Goal: Transaction & Acquisition: Book appointment/travel/reservation

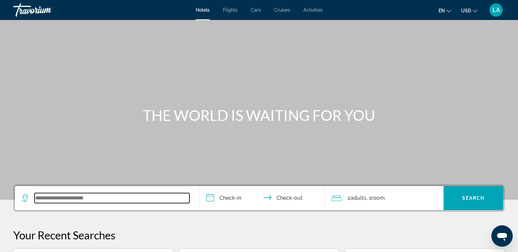
click at [76, 195] on input "Search widget" at bounding box center [112, 198] width 155 height 10
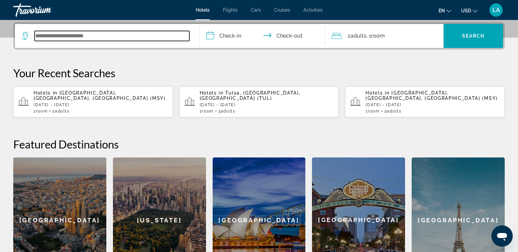
scroll to position [163, 0]
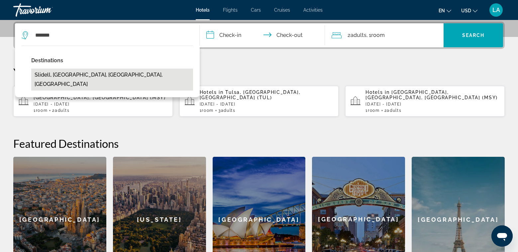
click at [68, 75] on button "Slidell, [GEOGRAPHIC_DATA], [GEOGRAPHIC_DATA], [GEOGRAPHIC_DATA]" at bounding box center [112, 79] width 162 height 22
type input "**********"
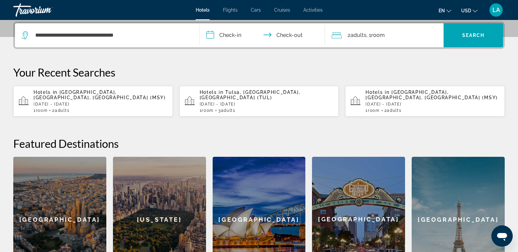
click at [229, 36] on input "**********" at bounding box center [264, 36] width 128 height 26
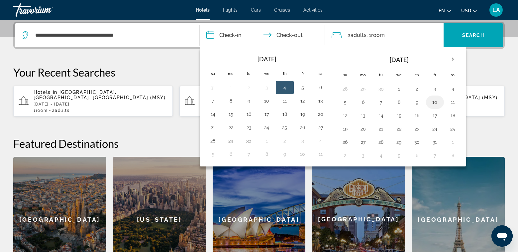
click at [435, 103] on button "10" at bounding box center [435, 101] width 11 height 9
click at [345, 117] on button "12" at bounding box center [345, 115] width 11 height 9
type input "**********"
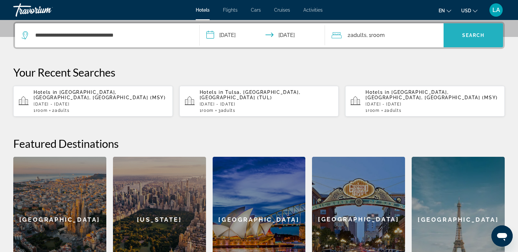
click at [477, 35] on span "Search" at bounding box center [473, 35] width 23 height 5
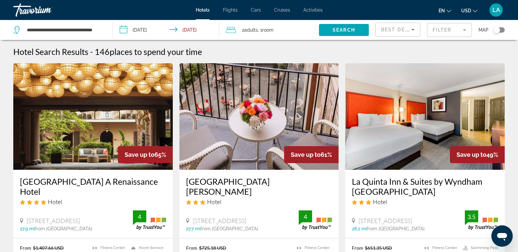
click at [502, 31] on div "Toggle map" at bounding box center [499, 29] width 11 height 5
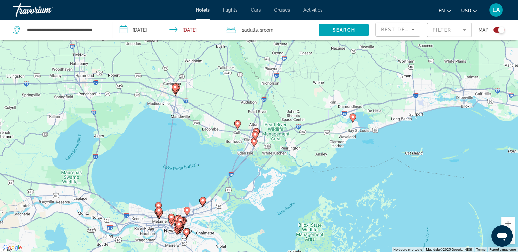
drag, startPoint x: 243, startPoint y: 135, endPoint x: 240, endPoint y: 168, distance: 33.0
click at [239, 174] on div "To activate drag with keyboard, press Alt + Enter. Once in keyboard drag state,…" at bounding box center [259, 126] width 518 height 252
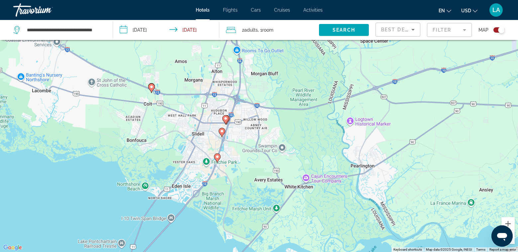
click at [218, 159] on icon "Main content" at bounding box center [217, 157] width 6 height 9
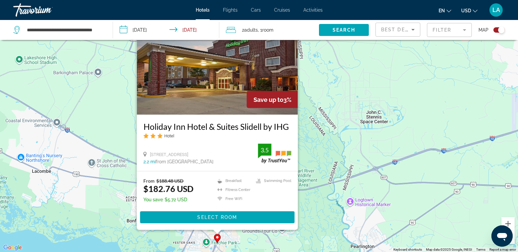
click at [308, 146] on div "To activate drag with keyboard, press Alt + Enter. Once in keyboard drag state,…" at bounding box center [259, 126] width 518 height 252
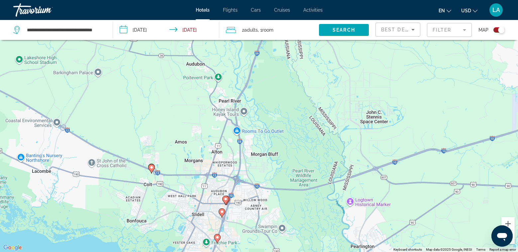
click at [224, 215] on gmp-advanced-marker "Main content" at bounding box center [222, 213] width 7 height 10
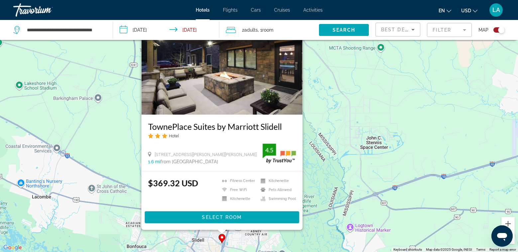
click at [318, 173] on div "To activate drag with keyboard, press Alt + Enter. Once in keyboard drag state,…" at bounding box center [259, 126] width 518 height 252
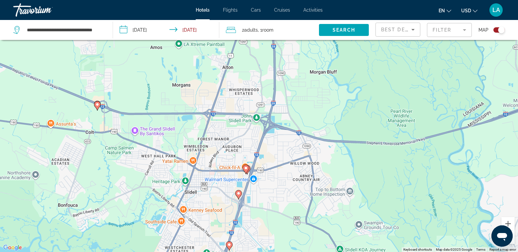
drag, startPoint x: 231, startPoint y: 228, endPoint x: 265, endPoint y: 169, distance: 68.4
click at [265, 169] on div "To activate drag with keyboard, press Alt + Enter. Once in keyboard drag state,…" at bounding box center [259, 126] width 518 height 252
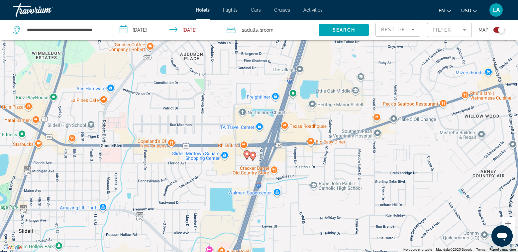
click at [253, 159] on icon "Main content" at bounding box center [253, 156] width 6 height 9
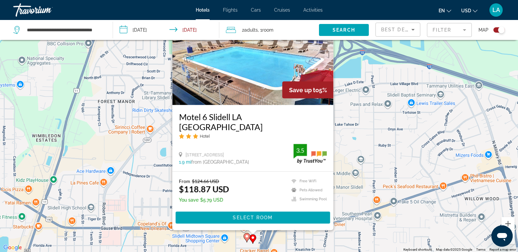
click at [246, 239] on icon "Main content" at bounding box center [247, 237] width 6 height 9
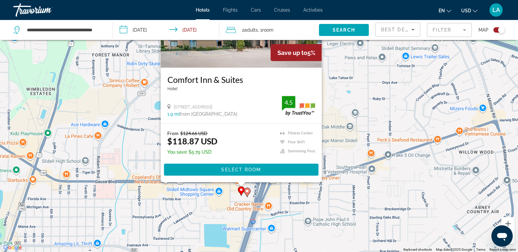
drag, startPoint x: 343, startPoint y: 152, endPoint x: 340, endPoint y: 100, distance: 52.0
click at [339, 100] on div "To activate drag with keyboard, press Alt + Enter. Once in keyboard drag state,…" at bounding box center [259, 126] width 518 height 252
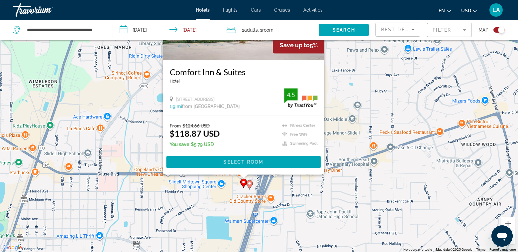
click at [343, 95] on div "To activate drag with keyboard, press Alt + Enter. Once in keyboard drag state,…" at bounding box center [259, 126] width 518 height 252
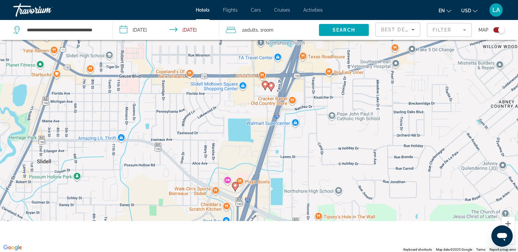
drag, startPoint x: 324, startPoint y: 142, endPoint x: 339, endPoint y: 88, distance: 56.2
click at [339, 80] on div "To activate drag with keyboard, press Alt + Enter. Once in keyboard drag state,…" at bounding box center [259, 126] width 518 height 252
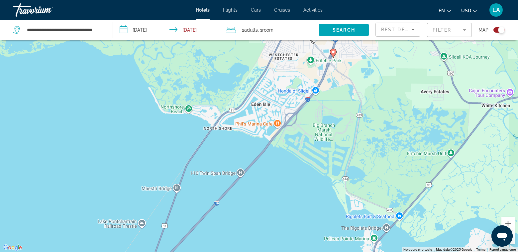
drag, startPoint x: 331, startPoint y: 205, endPoint x: 369, endPoint y: 51, distance: 158.8
click at [369, 50] on div "To activate drag with keyboard, press Alt + Enter. Once in keyboard drag state,…" at bounding box center [259, 126] width 518 height 252
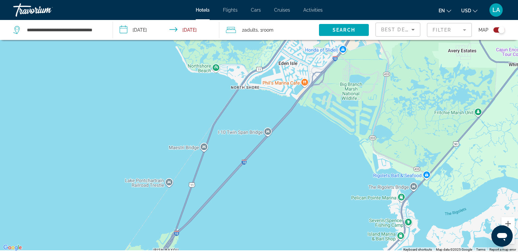
drag, startPoint x: 279, startPoint y: 197, endPoint x: 364, endPoint y: 63, distance: 158.2
click at [363, 63] on div "To activate drag with keyboard, press Alt + Enter. Once in keyboard drag state,…" at bounding box center [259, 126] width 518 height 252
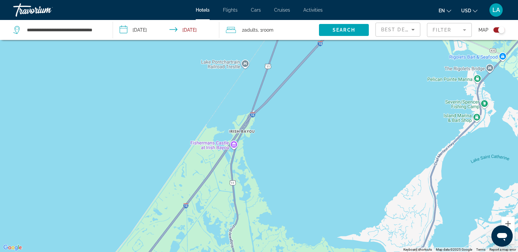
drag, startPoint x: 259, startPoint y: 181, endPoint x: 428, endPoint y: 33, distance: 224.3
click at [428, 33] on div "**********" at bounding box center [259, 146] width 518 height 292
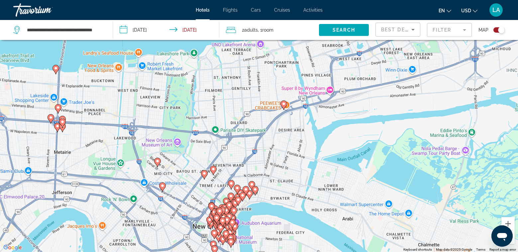
drag, startPoint x: 315, startPoint y: 186, endPoint x: 380, endPoint y: 120, distance: 92.4
click at [380, 120] on div "To activate drag with keyboard, press Alt + Enter. Once in keyboard drag state,…" at bounding box center [259, 126] width 518 height 252
click at [282, 105] on image "Main content" at bounding box center [284, 104] width 4 height 4
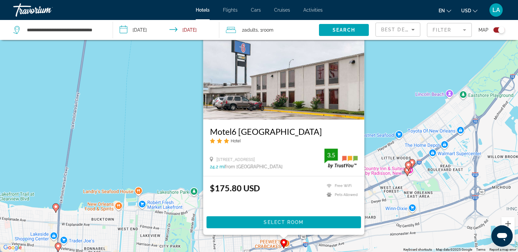
click at [373, 206] on div "To activate drag with keyboard, press Alt + Enter. Once in keyboard drag state,…" at bounding box center [259, 126] width 518 height 252
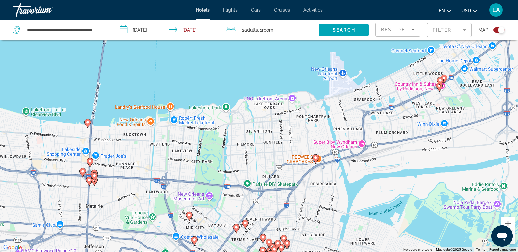
drag, startPoint x: 336, startPoint y: 140, endPoint x: 363, endPoint y: 77, distance: 68.7
click at [363, 77] on div "To activate drag with keyboard, press Alt + Enter. Once in keyboard drag state,…" at bounding box center [259, 126] width 518 height 252
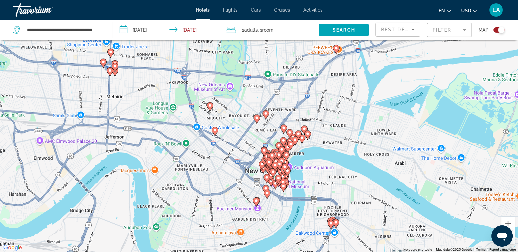
drag, startPoint x: 331, startPoint y: 199, endPoint x: 344, endPoint y: 121, distance: 79.5
click at [344, 121] on div "To activate drag with keyboard, press Alt + Enter. Once in keyboard drag state,…" at bounding box center [259, 126] width 518 height 252
click at [208, 108] on g "Main content" at bounding box center [210, 106] width 7 height 9
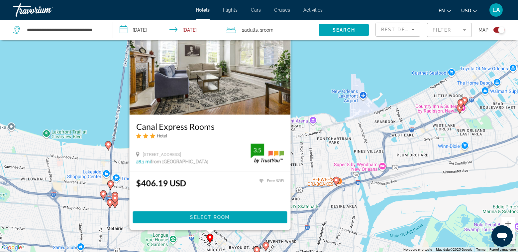
click at [324, 188] on div "To activate drag with keyboard, press Alt + Enter. Once in keyboard drag state,…" at bounding box center [259, 126] width 518 height 252
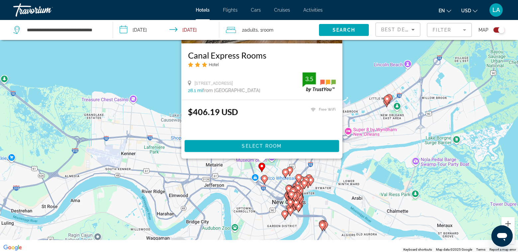
drag, startPoint x: 330, startPoint y: 211, endPoint x: 322, endPoint y: 153, distance: 59.3
click at [322, 148] on div "To activate drag with keyboard, press Alt + Enter. Once in keyboard drag state,…" at bounding box center [259, 126] width 518 height 252
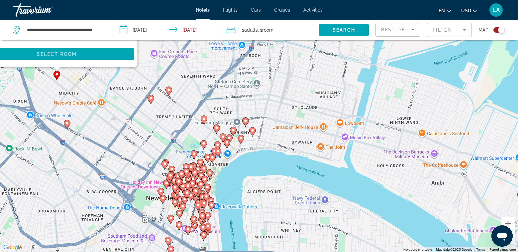
click at [302, 106] on div "To activate drag with keyboard, press Alt + Enter. Once in keyboard drag state,…" at bounding box center [259, 126] width 518 height 252
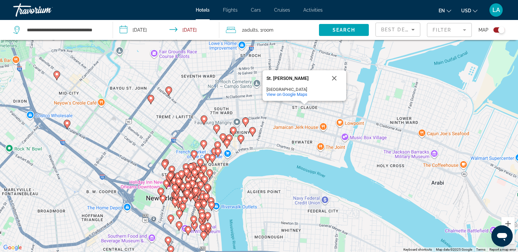
click at [168, 93] on icon "Main content" at bounding box center [169, 90] width 6 height 9
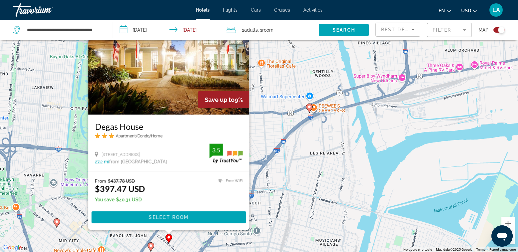
click at [153, 245] on image "Main content" at bounding box center [151, 245] width 4 height 4
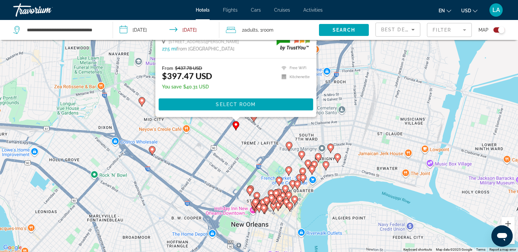
drag, startPoint x: 259, startPoint y: 207, endPoint x: 342, endPoint y: 97, distance: 137.9
click at [342, 97] on div "To activate drag with keyboard, press Alt + Enter. Once in keyboard drag state,…" at bounding box center [259, 126] width 518 height 252
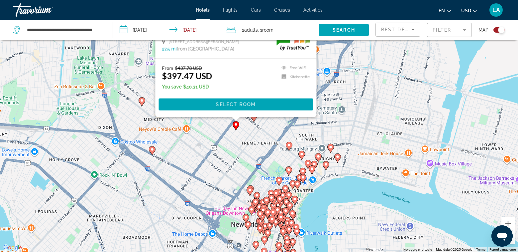
click at [189, 157] on div "To activate drag with keyboard, press Alt + Enter. Once in keyboard drag state,…" at bounding box center [259, 126] width 518 height 252
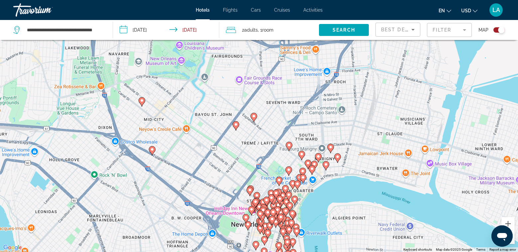
click at [143, 102] on icon "Main content" at bounding box center [142, 101] width 6 height 9
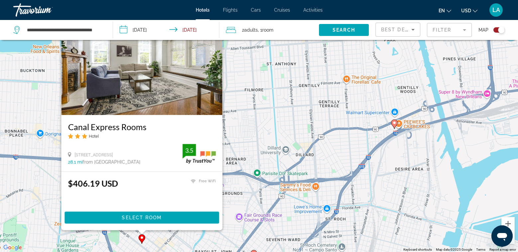
click at [235, 198] on div "To activate drag with keyboard, press Alt + Enter. Once in keyboard drag state,…" at bounding box center [259, 126] width 518 height 252
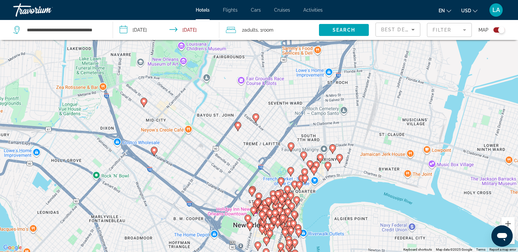
drag, startPoint x: 230, startPoint y: 163, endPoint x: 231, endPoint y: 70, distance: 92.4
click at [231, 70] on div "To activate drag with keyboard, press Alt + Enter. Once in keyboard drag state,…" at bounding box center [259, 126] width 518 height 252
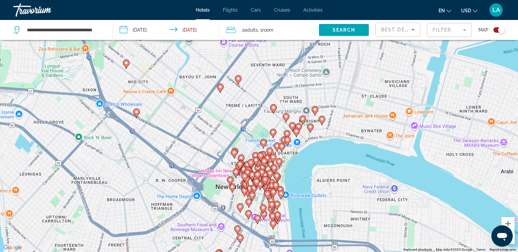
drag, startPoint x: 242, startPoint y: 166, endPoint x: 223, endPoint y: 136, distance: 35.0
click at [223, 136] on div "To activate drag with keyboard, press Alt + Enter. Once in keyboard drag state,…" at bounding box center [259, 126] width 518 height 252
click at [322, 122] on icon "Main content" at bounding box center [321, 120] width 6 height 9
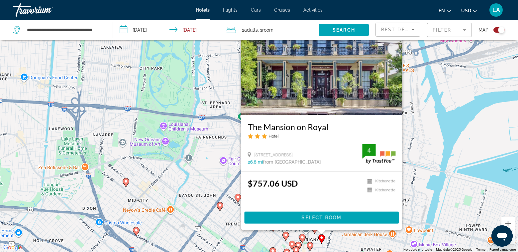
click at [314, 231] on icon "Main content" at bounding box center [315, 228] width 6 height 9
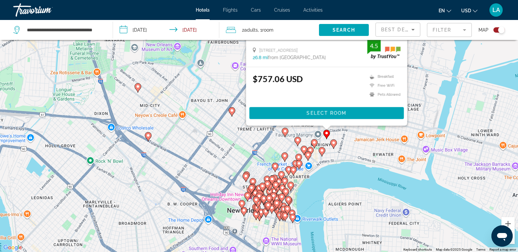
drag, startPoint x: 352, startPoint y: 240, endPoint x: 364, endPoint y: 135, distance: 105.3
click at [365, 133] on div "To activate drag with keyboard, press Alt + Enter. Once in keyboard drag state,…" at bounding box center [259, 126] width 518 height 252
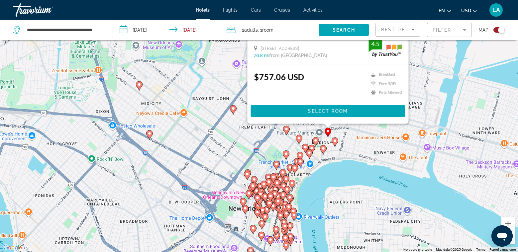
click at [324, 152] on icon "Main content" at bounding box center [323, 149] width 6 height 9
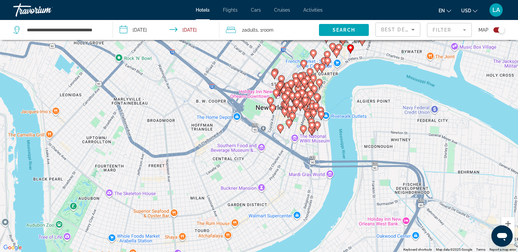
drag, startPoint x: 351, startPoint y: 244, endPoint x: 378, endPoint y: 53, distance: 193.1
click at [378, 53] on div "To activate drag with keyboard, press Alt + Enter. Once in keyboard drag state,…" at bounding box center [259, 126] width 518 height 252
click at [259, 178] on icon "Main content" at bounding box center [259, 174] width 6 height 9
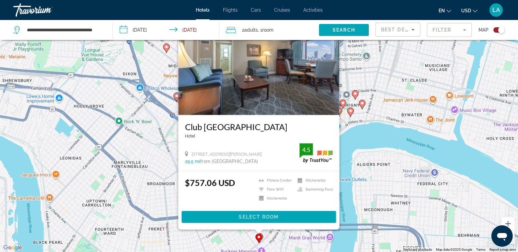
click at [148, 195] on div "To activate drag with keyboard, press Alt + Enter. Once in keyboard drag state,…" at bounding box center [259, 126] width 518 height 252
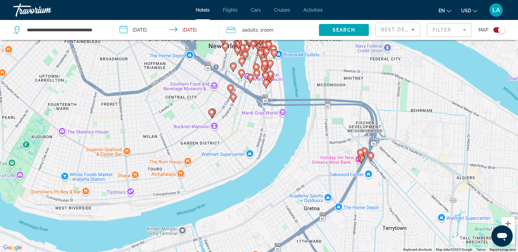
drag, startPoint x: 220, startPoint y: 204, endPoint x: 175, endPoint y: 94, distance: 119.2
click at [175, 95] on div "To activate drag with keyboard, press Alt + Enter. Once in keyboard drag state,…" at bounding box center [259, 126] width 518 height 252
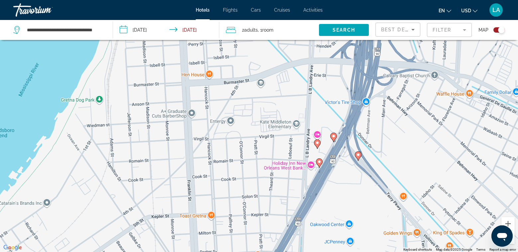
click at [359, 160] on gmp-advanced-marker "Main content" at bounding box center [358, 156] width 7 height 10
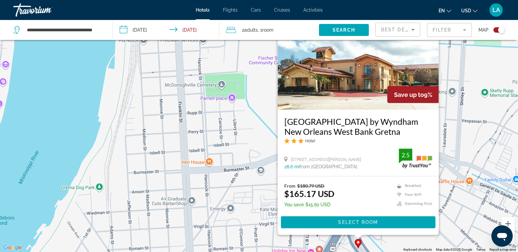
click at [272, 178] on div "To activate drag with keyboard, press Alt + Enter. Once in keyboard drag state,…" at bounding box center [259, 126] width 518 height 252
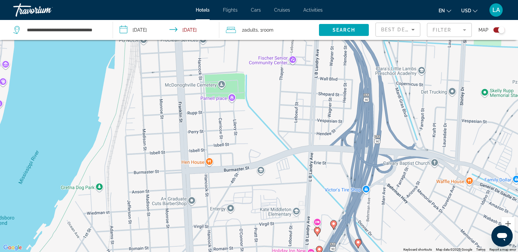
click at [334, 224] on image "Main content" at bounding box center [334, 223] width 4 height 4
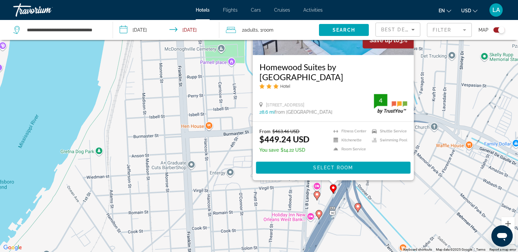
drag, startPoint x: 424, startPoint y: 184, endPoint x: 435, endPoint y: 86, distance: 98.0
click at [435, 86] on div "To activate drag with keyboard, press Alt + Enter. Once in keyboard drag state,…" at bounding box center [259, 126] width 518 height 252
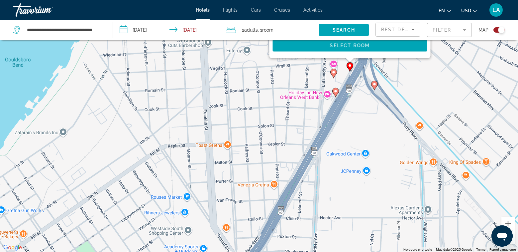
click at [332, 72] on g "Main content" at bounding box center [333, 72] width 7 height 9
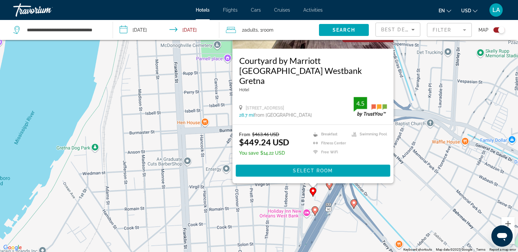
drag, startPoint x: 234, startPoint y: 138, endPoint x: 194, endPoint y: 62, distance: 85.3
click at [194, 62] on div "To activate drag with keyboard, press Alt + Enter. Once in keyboard drag state,…" at bounding box center [259, 126] width 518 height 252
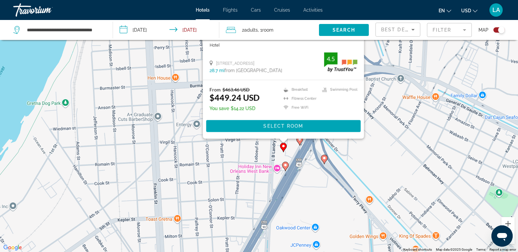
click at [285, 165] on image "Main content" at bounding box center [286, 165] width 4 height 4
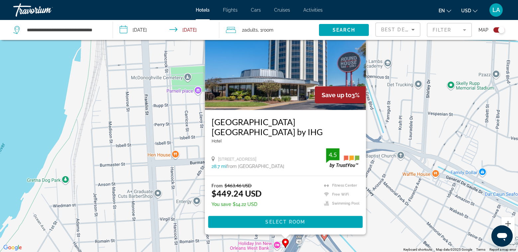
click at [168, 138] on div "To activate drag with keyboard, press Alt + Enter. Once in keyboard drag state,…" at bounding box center [259, 126] width 518 height 252
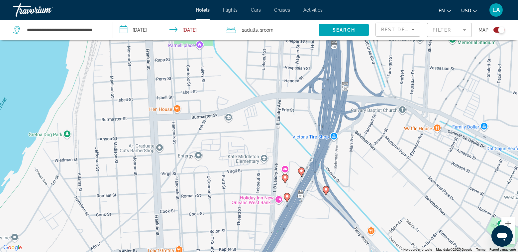
drag, startPoint x: 217, startPoint y: 187, endPoint x: 213, endPoint y: 69, distance: 118.8
click at [213, 69] on div "To activate drag with keyboard, press Alt + Enter. Once in keyboard drag state,…" at bounding box center [259, 126] width 518 height 252
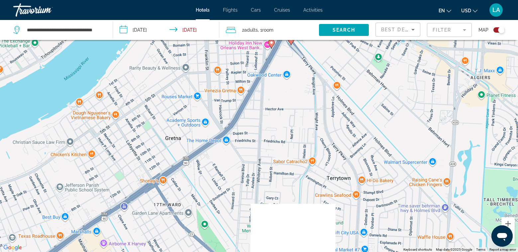
drag, startPoint x: 274, startPoint y: 201, endPoint x: 273, endPoint y: 109, distance: 91.8
click at [273, 109] on div "To activate drag with keyboard, press Alt + Enter. Once in keyboard drag state,…" at bounding box center [259, 126] width 518 height 252
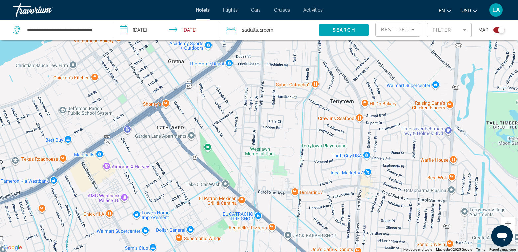
drag, startPoint x: 271, startPoint y: 161, endPoint x: 276, endPoint y: 106, distance: 55.1
click at [273, 102] on div "To activate drag with keyboard, press Alt + Enter. Once in keyboard drag state,…" at bounding box center [259, 126] width 518 height 252
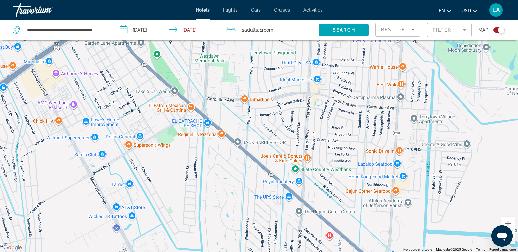
drag, startPoint x: 263, startPoint y: 114, endPoint x: 244, endPoint y: 79, distance: 39.6
click at [245, 82] on div "To activate drag with keyboard, press Alt + Enter. Once in keyboard drag state,…" at bounding box center [259, 126] width 518 height 252
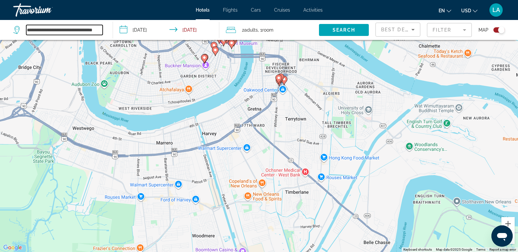
click at [79, 31] on input "**********" at bounding box center [64, 30] width 76 height 10
click at [92, 32] on input "**********" at bounding box center [64, 30] width 76 height 10
click at [92, 31] on input "**********" at bounding box center [64, 30] width 76 height 10
click at [92, 30] on input "**********" at bounding box center [64, 30] width 76 height 10
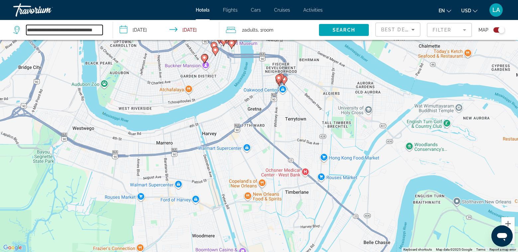
click at [92, 31] on input "**********" at bounding box center [64, 30] width 76 height 10
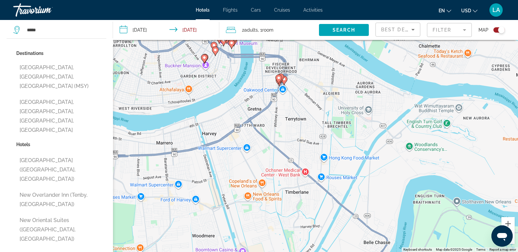
click at [44, 65] on button "[GEOGRAPHIC_DATA], [GEOGRAPHIC_DATA], [GEOGRAPHIC_DATA] (MSY)" at bounding box center [61, 76] width 90 height 31
type input "**********"
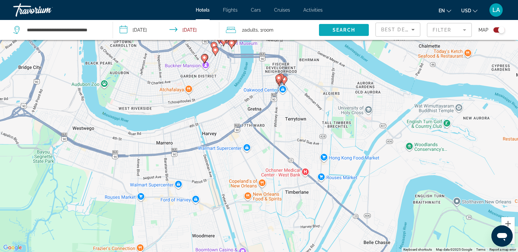
click at [347, 31] on span "Search" at bounding box center [344, 29] width 23 height 5
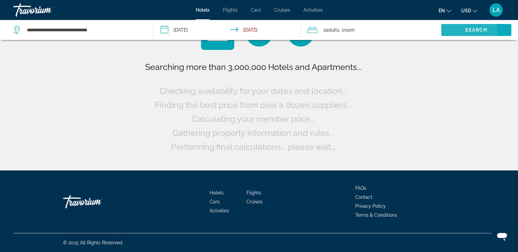
scroll to position [0, 0]
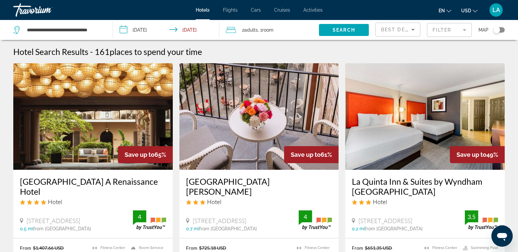
click at [501, 30] on div "Toggle map" at bounding box center [499, 29] width 11 height 5
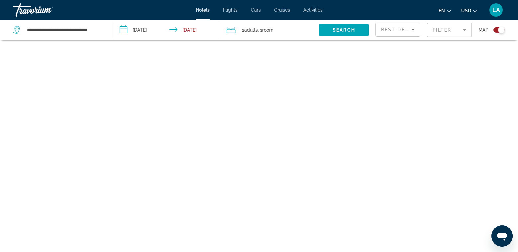
scroll to position [40, 0]
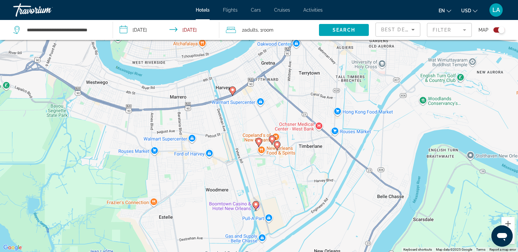
click at [233, 92] on icon "Main content" at bounding box center [232, 90] width 6 height 9
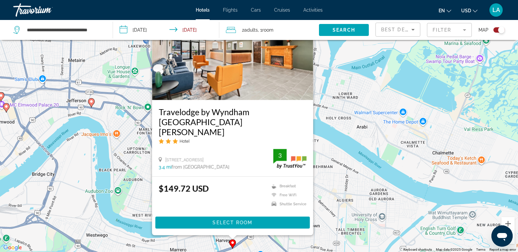
click at [331, 200] on div "To activate drag with keyboard, press Alt + Enter. Once in keyboard drag state,…" at bounding box center [259, 126] width 518 height 252
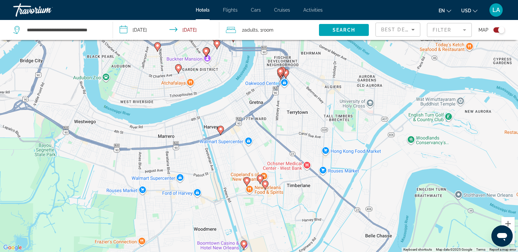
drag, startPoint x: 328, startPoint y: 197, endPoint x: 313, endPoint y: 38, distance: 159.3
click at [313, 38] on div "**********" at bounding box center [259, 146] width 518 height 292
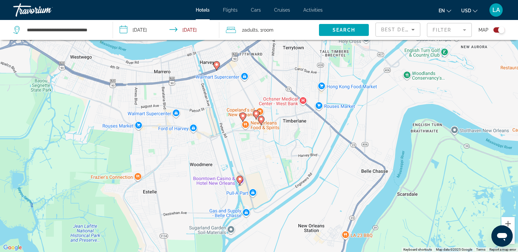
click at [262, 121] on icon "Main content" at bounding box center [261, 120] width 6 height 9
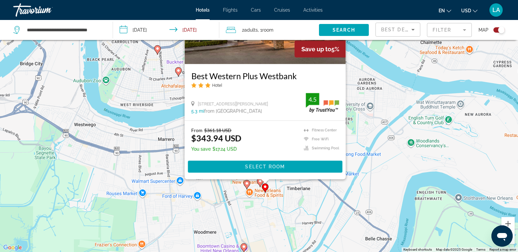
drag, startPoint x: 374, startPoint y: 159, endPoint x: 379, endPoint y: 104, distance: 54.7
click at [379, 104] on div "To activate drag with keyboard, press Alt + Enter. Once in keyboard drag state,…" at bounding box center [259, 126] width 518 height 252
click at [257, 201] on div "To activate drag with keyboard, press Alt + Enter. Once in keyboard drag state,…" at bounding box center [259, 126] width 518 height 252
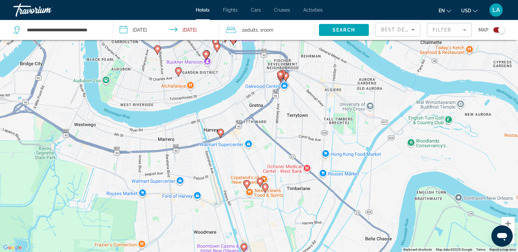
click at [260, 183] on image "Main content" at bounding box center [260, 181] width 4 height 4
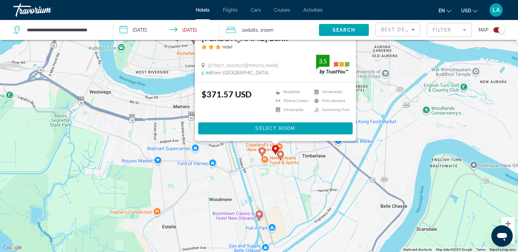
drag, startPoint x: 358, startPoint y: 203, endPoint x: 374, endPoint y: 106, distance: 98.0
click at [374, 106] on div "To activate drag with keyboard, press Alt + Enter. Once in keyboard drag state,…" at bounding box center [259, 126] width 518 height 252
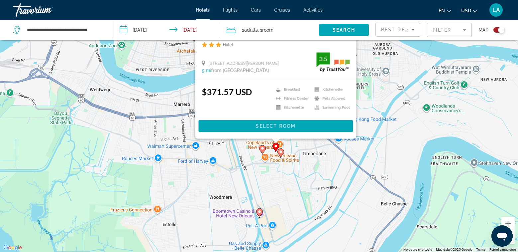
click at [318, 173] on div "To activate drag with keyboard, press Alt + Enter. Once in keyboard drag state,…" at bounding box center [259, 126] width 518 height 252
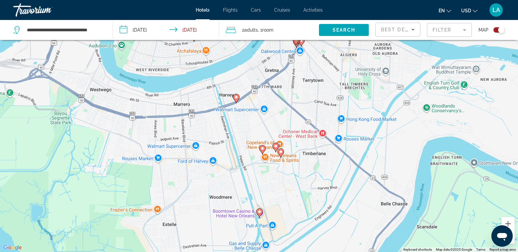
click at [263, 151] on icon "Main content" at bounding box center [262, 149] width 6 height 9
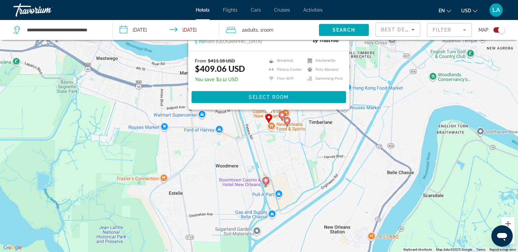
drag, startPoint x: 362, startPoint y: 207, endPoint x: 369, endPoint y: 81, distance: 125.9
click at [369, 81] on div "To activate drag with keyboard, press Alt + Enter. Once in keyboard drag state,…" at bounding box center [259, 126] width 518 height 252
click at [266, 183] on icon "Main content" at bounding box center [266, 181] width 6 height 9
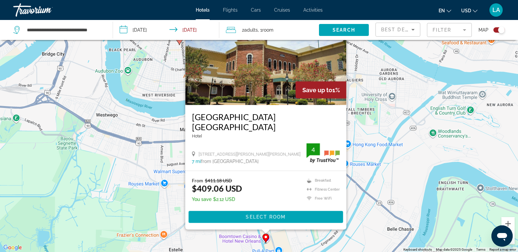
click at [391, 173] on div "To activate drag with keyboard, press Alt + Enter. Once in keyboard drag state,…" at bounding box center [259, 126] width 518 height 252
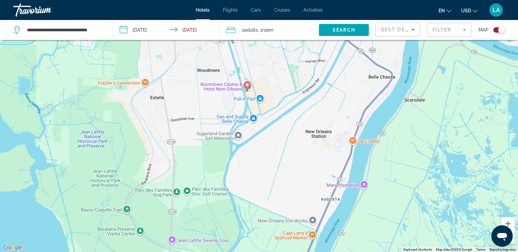
drag, startPoint x: 303, startPoint y: 197, endPoint x: 283, endPoint y: 53, distance: 145.9
click at [283, 53] on div "To activate drag with keyboard, press Alt + Enter. Once in keyboard drag state,…" at bounding box center [259, 126] width 518 height 252
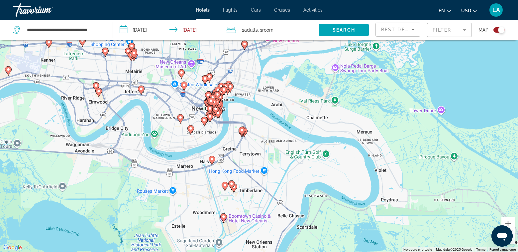
drag, startPoint x: 273, startPoint y: 108, endPoint x: 243, endPoint y: 206, distance: 102.3
click at [243, 206] on div "To activate drag with keyboard, press Alt + Enter. Once in keyboard drag state,…" at bounding box center [259, 126] width 518 height 252
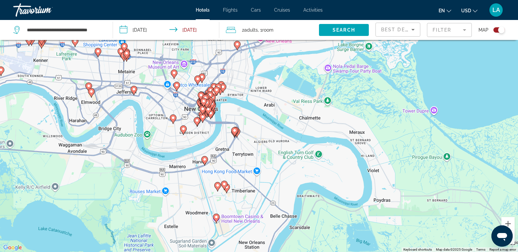
click at [185, 132] on icon "Main content" at bounding box center [183, 129] width 7 height 9
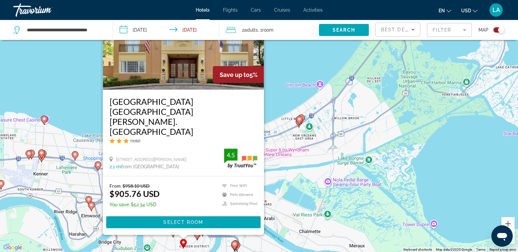
click at [307, 168] on div "To activate drag with keyboard, press Alt + Enter. Once in keyboard drag state,…" at bounding box center [259, 126] width 518 height 252
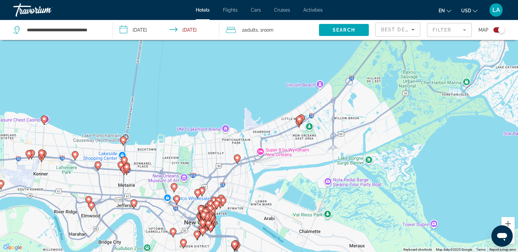
click at [134, 202] on image "Main content" at bounding box center [134, 202] width 4 height 4
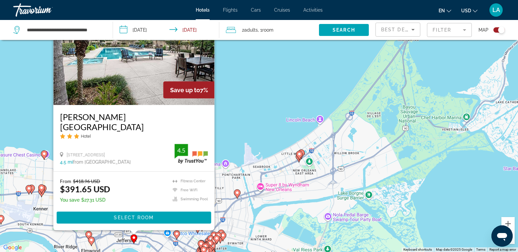
click at [276, 167] on div "To activate drag with keyboard, press Alt + Enter. Once in keyboard drag state,…" at bounding box center [259, 126] width 518 height 252
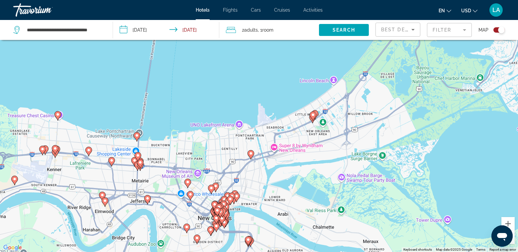
drag, startPoint x: 217, startPoint y: 206, endPoint x: 263, endPoint y: 96, distance: 119.5
click at [263, 96] on div "To activate drag with keyboard, press Alt + Enter. Once in keyboard drag state,…" at bounding box center [259, 126] width 518 height 252
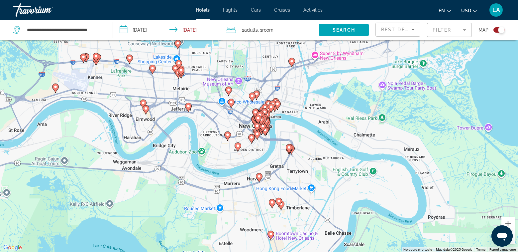
click at [228, 90] on image "Main content" at bounding box center [229, 90] width 4 height 4
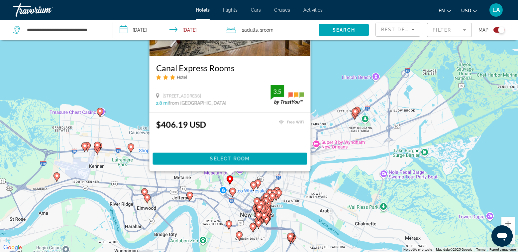
drag, startPoint x: 333, startPoint y: 174, endPoint x: 339, endPoint y: 94, distance: 80.0
click at [339, 94] on div "To activate drag with keyboard, press Alt + Enter. Once in keyboard drag state,…" at bounding box center [259, 126] width 518 height 252
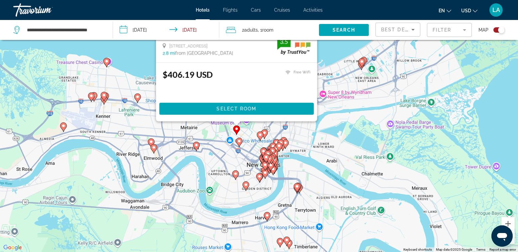
click at [239, 143] on icon "Main content" at bounding box center [239, 142] width 6 height 9
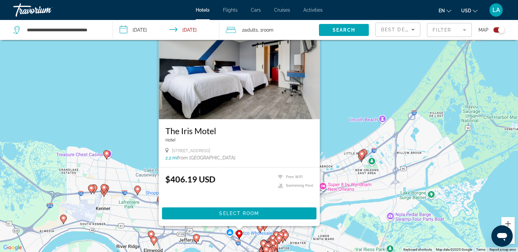
click at [342, 196] on div "To activate drag with keyboard, press Alt + Enter. Once in keyboard drag state,…" at bounding box center [259, 126] width 518 height 252
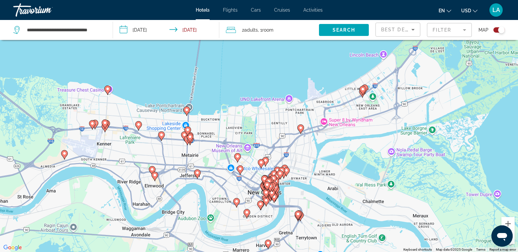
drag, startPoint x: 280, startPoint y: 196, endPoint x: 282, endPoint y: 130, distance: 66.5
click at [282, 130] on div "To activate drag with keyboard, press Alt + Enter. Once in keyboard drag state,…" at bounding box center [259, 126] width 518 height 252
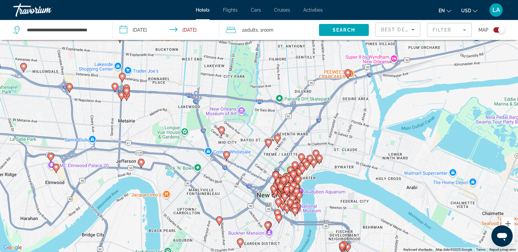
click at [267, 146] on gmp-advanced-marker "Main content" at bounding box center [268, 143] width 7 height 10
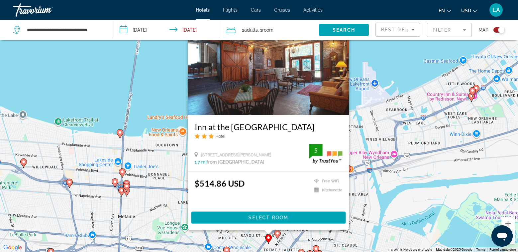
click at [366, 186] on div "To activate drag with keyboard, press Alt + Enter. Once in keyboard drag state,…" at bounding box center [259, 126] width 518 height 252
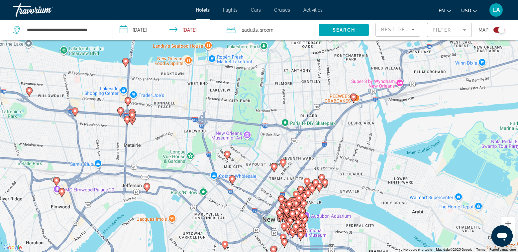
drag, startPoint x: 219, startPoint y: 204, endPoint x: 225, endPoint y: 138, distance: 66.2
click at [225, 139] on div "To activate drag with keyboard, press Alt + Enter. Once in keyboard drag state,…" at bounding box center [259, 126] width 518 height 252
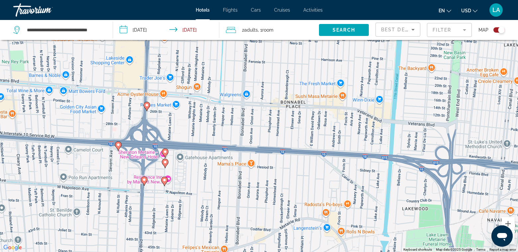
click at [165, 186] on div "To activate drag with keyboard, press Alt + Enter. Once in keyboard drag state,…" at bounding box center [259, 126] width 518 height 252
click at [164, 183] on icon "Main content" at bounding box center [164, 181] width 6 height 9
click at [165, 183] on icon "Main content" at bounding box center [164, 181] width 6 height 9
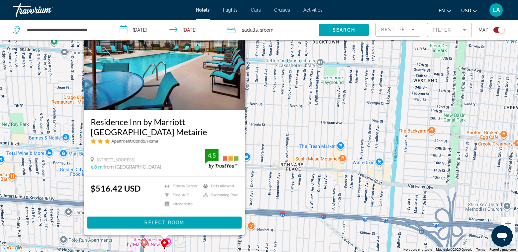
click at [247, 175] on div "To activate drag with keyboard, press Alt + Enter. Once in keyboard drag state,…" at bounding box center [259, 126] width 518 height 252
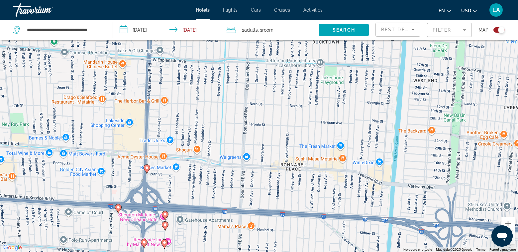
click at [165, 225] on image "Main content" at bounding box center [165, 224] width 4 height 4
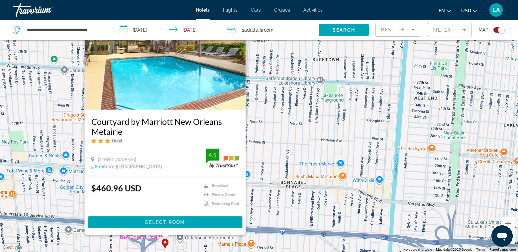
click at [256, 187] on div "To activate drag with keyboard, press Alt + Enter. Once in keyboard drag state,…" at bounding box center [259, 126] width 518 height 252
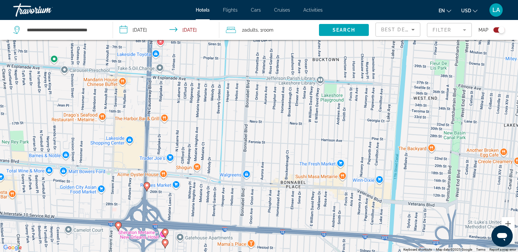
click at [168, 234] on icon "Main content" at bounding box center [165, 232] width 7 height 9
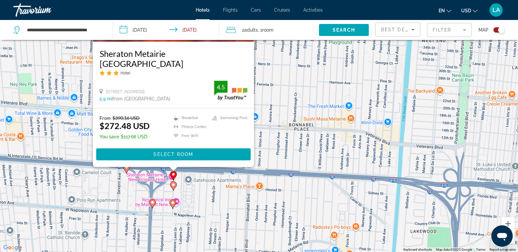
drag, startPoint x: 277, startPoint y: 174, endPoint x: 285, endPoint y: 110, distance: 64.0
click at [285, 110] on div "To activate drag with keyboard, press Alt + Enter. Once in keyboard drag state,…" at bounding box center [259, 126] width 518 height 252
click at [154, 206] on gmp-advanced-marker "Main content" at bounding box center [152, 203] width 7 height 10
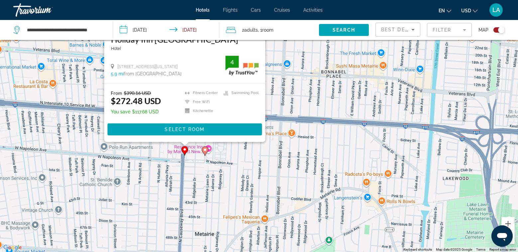
drag, startPoint x: 271, startPoint y: 177, endPoint x: 299, endPoint y: 94, distance: 87.5
click at [299, 94] on div "To activate drag with keyboard, press Alt + Enter. Once in keyboard drag state,…" at bounding box center [259, 126] width 518 height 252
click at [191, 175] on div "To activate drag with keyboard, press Alt + Enter. Once in keyboard drag state,…" at bounding box center [259, 126] width 518 height 252
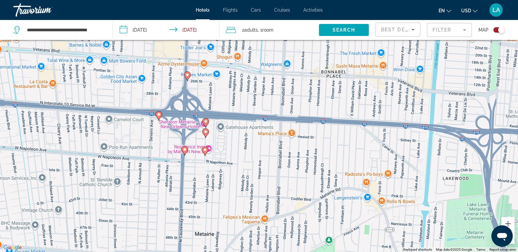
click at [160, 117] on icon "Main content" at bounding box center [159, 115] width 6 height 9
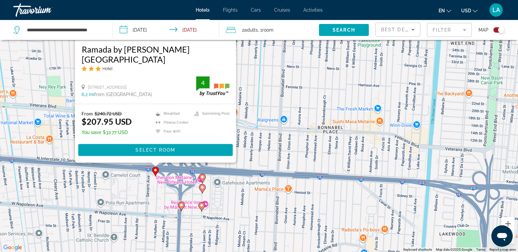
drag, startPoint x: 255, startPoint y: 217, endPoint x: 252, endPoint y: 150, distance: 67.9
click at [252, 150] on div "To activate drag with keyboard, press Alt + Enter. Once in keyboard drag state,…" at bounding box center [259, 126] width 518 height 252
click at [231, 211] on div "To activate drag with keyboard, press Alt + Enter. Once in keyboard drag state,…" at bounding box center [259, 126] width 518 height 252
click at [202, 207] on icon "Main content" at bounding box center [201, 206] width 6 height 9
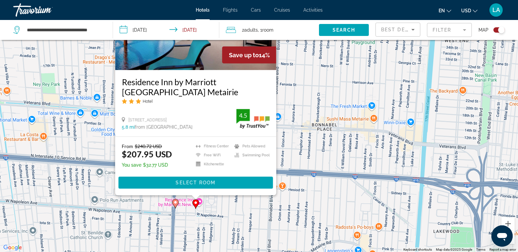
drag, startPoint x: 306, startPoint y: 230, endPoint x: 300, endPoint y: 189, distance: 41.3
click at [300, 189] on div "To activate drag with keyboard, press Alt + Enter. Once in keyboard drag state,…" at bounding box center [259, 126] width 518 height 252
click at [226, 207] on div "To activate drag with keyboard, press Alt + Enter. Once in keyboard drag state,…" at bounding box center [259, 126] width 518 height 252
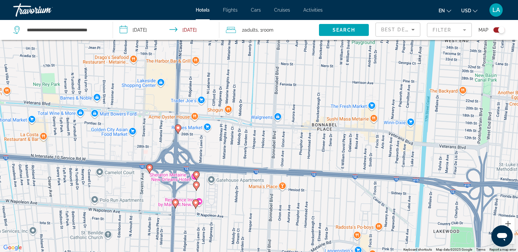
click at [196, 186] on image "Main content" at bounding box center [196, 185] width 4 height 4
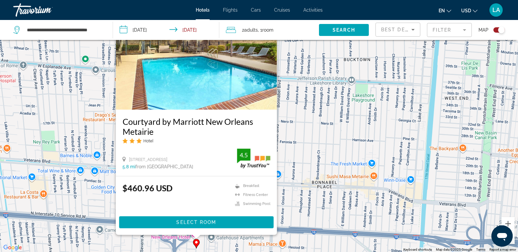
click at [225, 243] on div "To activate drag with keyboard, press Alt + Enter. Once in keyboard drag state,…" at bounding box center [259, 126] width 518 height 252
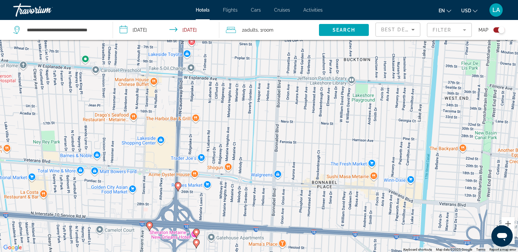
click at [196, 232] on image "Main content" at bounding box center [196, 232] width 4 height 4
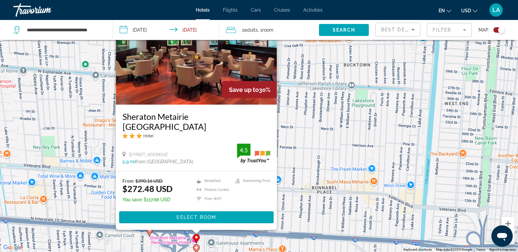
click at [302, 214] on div "To activate drag with keyboard, press Alt + Enter. Once in keyboard drag state,…" at bounding box center [259, 126] width 518 height 252
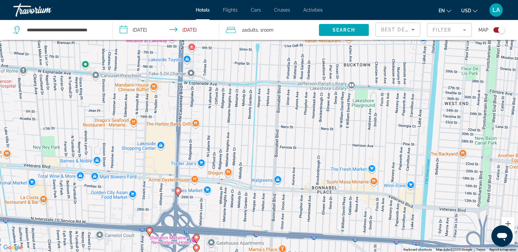
click at [180, 193] on g "Main content" at bounding box center [178, 191] width 7 height 9
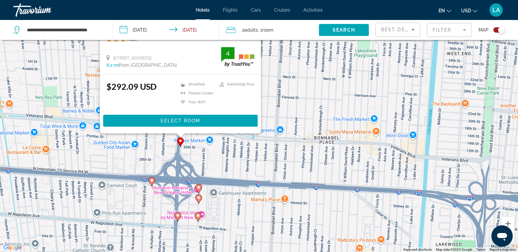
drag, startPoint x: 307, startPoint y: 219, endPoint x: 309, endPoint y: 117, distance: 102.8
click at [309, 117] on div "To activate drag with keyboard, press Alt + Enter. Once in keyboard drag state,…" at bounding box center [259, 126] width 518 height 252
click at [256, 158] on div "To activate drag with keyboard, press Alt + Enter. Once in keyboard drag state,…" at bounding box center [259, 126] width 518 height 252
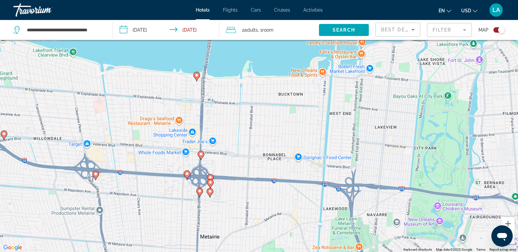
click at [95, 179] on gmp-advanced-marker "Main content" at bounding box center [95, 175] width 7 height 10
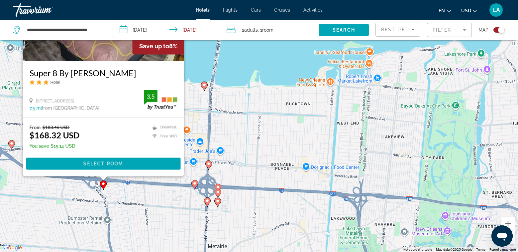
drag, startPoint x: 265, startPoint y: 170, endPoint x: 262, endPoint y: 90, distance: 80.5
click at [262, 90] on div "To activate drag with keyboard, press Alt + Enter. Once in keyboard drag state,…" at bounding box center [259, 126] width 518 height 252
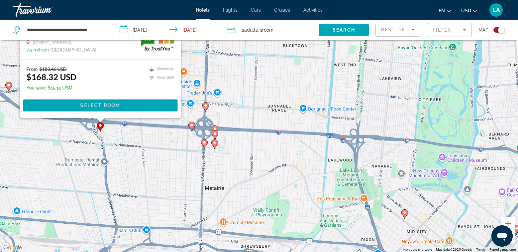
click at [262, 173] on div "To activate drag with keyboard, press Alt + Enter. Once in keyboard drag state,…" at bounding box center [259, 126] width 518 height 252
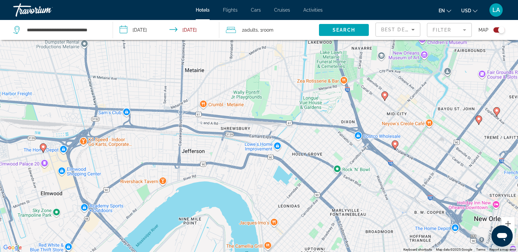
drag, startPoint x: 268, startPoint y: 199, endPoint x: 248, endPoint y: 80, distance: 120.9
click at [248, 80] on div "To activate drag with keyboard, press Alt + Enter. Once in keyboard drag state,…" at bounding box center [259, 126] width 518 height 252
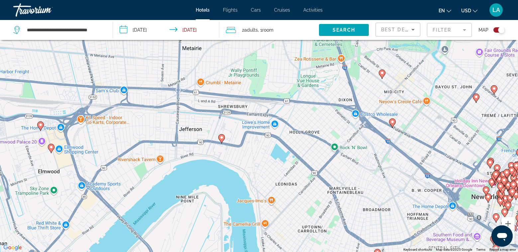
click at [221, 140] on icon "Main content" at bounding box center [221, 138] width 6 height 9
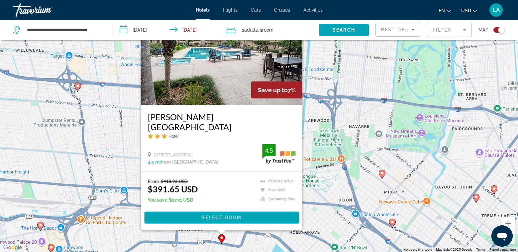
click at [324, 192] on div "To activate drag with keyboard, press Alt + Enter. Once in keyboard drag state,…" at bounding box center [259, 126] width 518 height 252
